Goal: Communication & Community: Ask a question

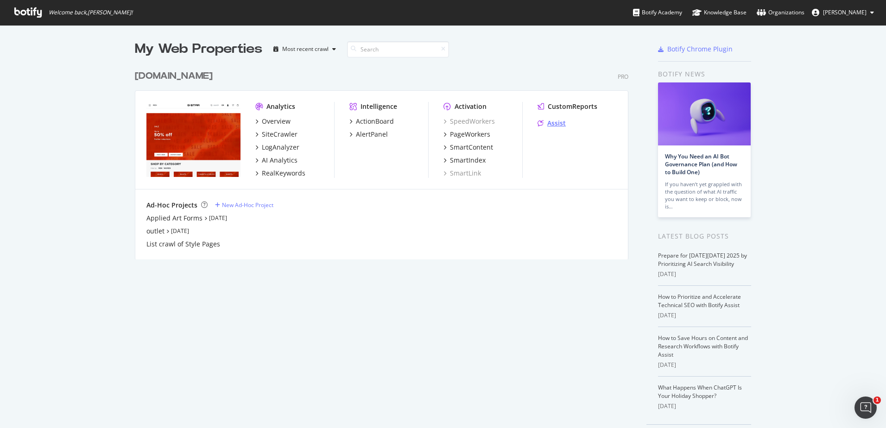
click at [556, 127] on div "Assist" at bounding box center [556, 123] width 19 height 9
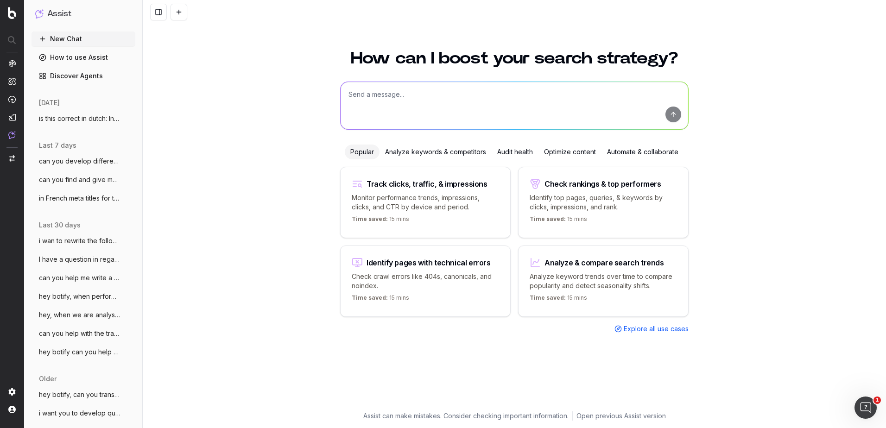
click at [418, 89] on textarea at bounding box center [515, 105] width 348 height 47
click at [516, 93] on textarea "we want to write an article as an introduction for a new collection coming out" at bounding box center [515, 105] width 348 height 47
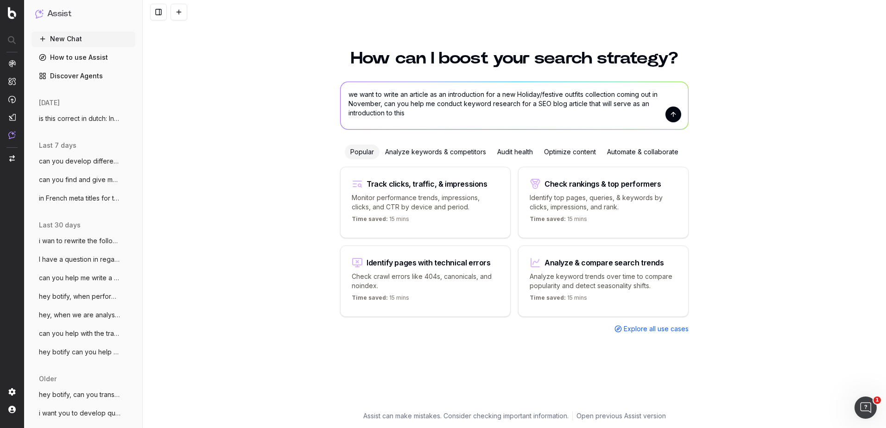
click at [434, 115] on textarea "we want to write an article as an introduction for a new Holiday/festive outfit…" at bounding box center [515, 105] width 348 height 47
type textarea "we want to write an article as an introduction for a new Holiday/festive outfit…"
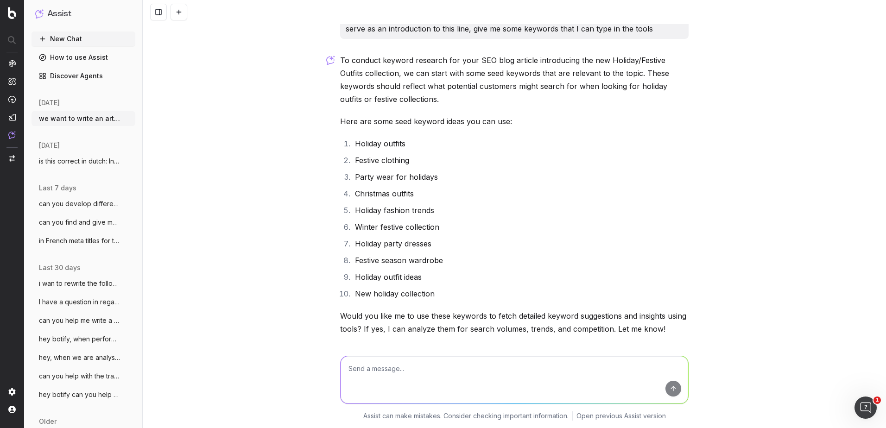
scroll to position [63, 0]
